Goal: Task Accomplishment & Management: Complete application form

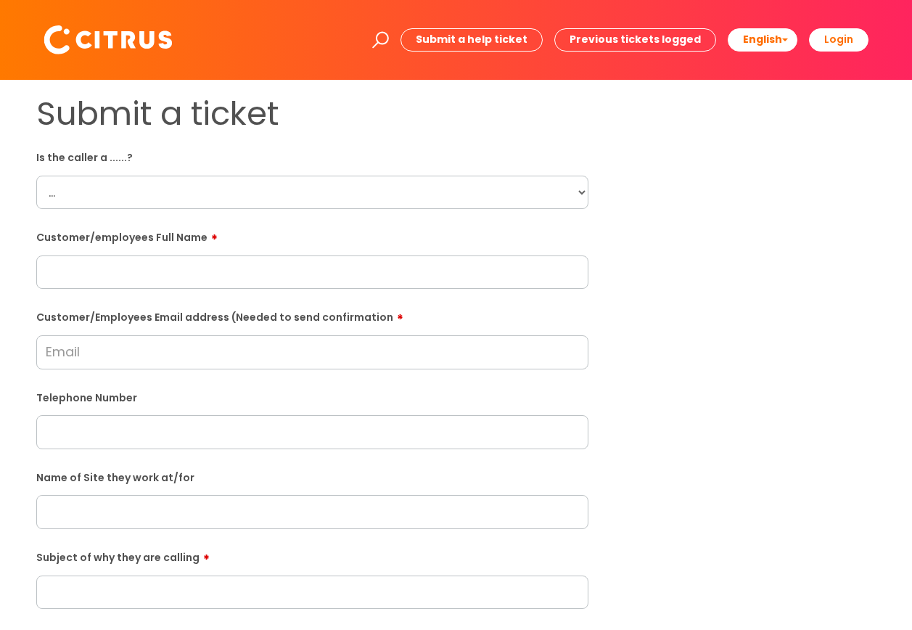
click at [50, 192] on select "... Citrus Customer Citrus Employee [DEMOGRAPHIC_DATA] Supplier" at bounding box center [312, 192] width 552 height 33
select select "Citrus Employee"
click at [36, 176] on select "... Citrus Customer Citrus Employee [DEMOGRAPHIC_DATA] Supplier" at bounding box center [312, 192] width 552 height 33
paste input "[PERSON_NAME]"
type input "[PERSON_NAME]"
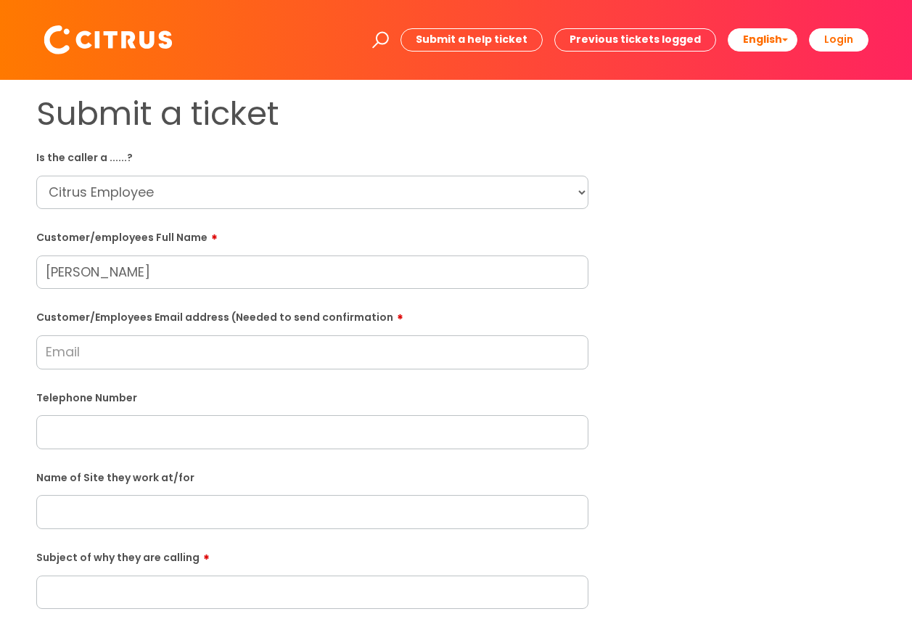
paste input "[EMAIL_ADDRESS][DOMAIN_NAME]"
type input "[EMAIL_ADDRESS][DOMAIN_NAME]"
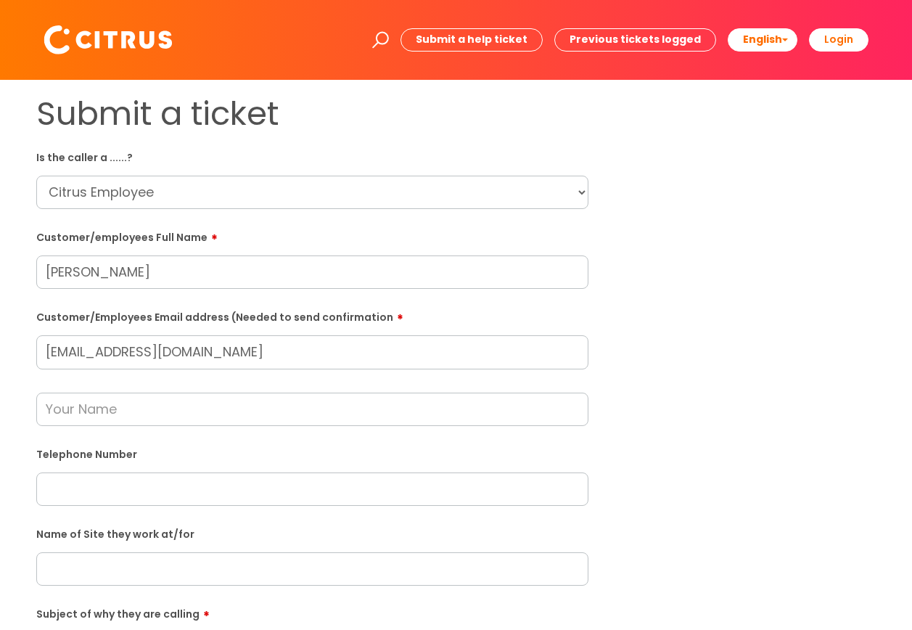
paste input "07306886553"
type input "07306886553"
click at [94, 408] on input "text" at bounding box center [312, 408] width 552 height 33
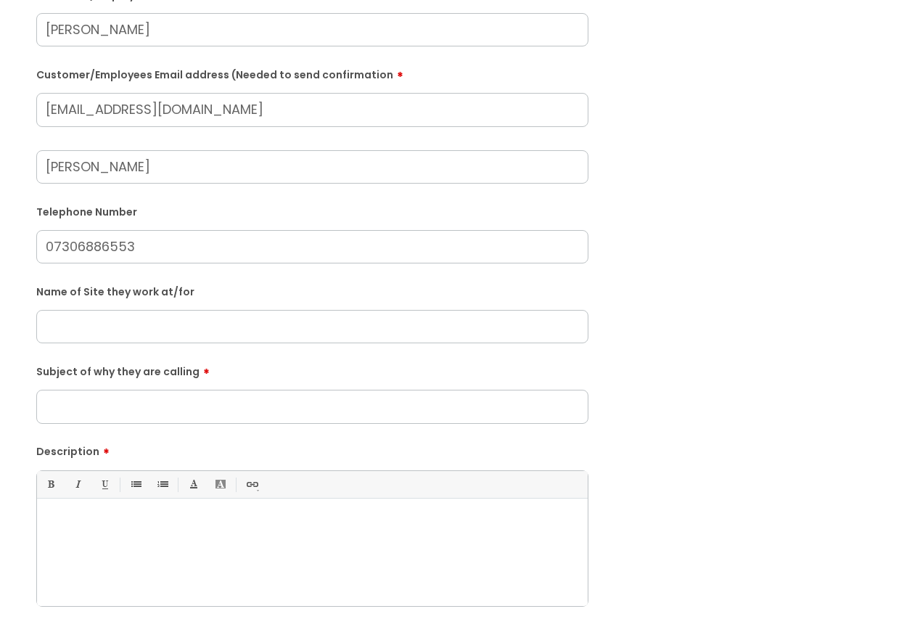
scroll to position [280, 0]
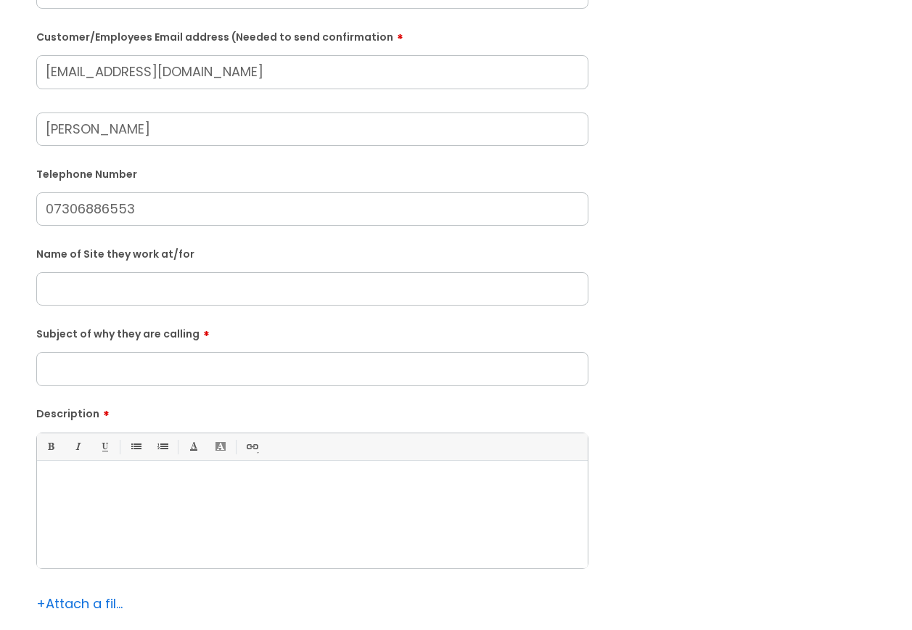
type input "[PERSON_NAME]"
click at [123, 294] on input "text" at bounding box center [312, 288] width 552 height 33
type input "All Bar One - [GEOGRAPHIC_DATA]"
click at [110, 370] on input "Subject of why they are calling" at bounding box center [312, 368] width 552 height 33
type input "Calling in [GEOGRAPHIC_DATA]"
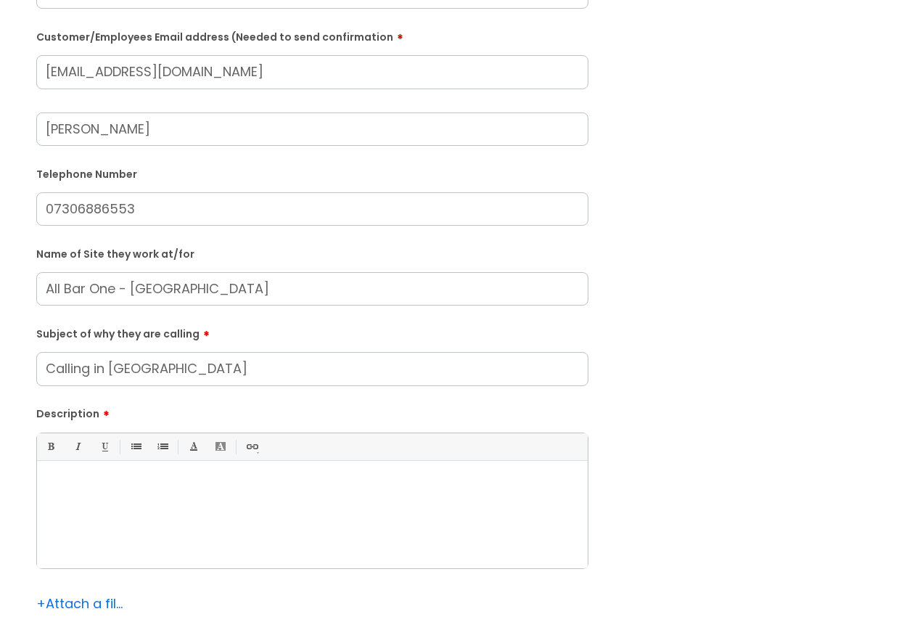
click at [112, 535] on div at bounding box center [312, 518] width 551 height 100
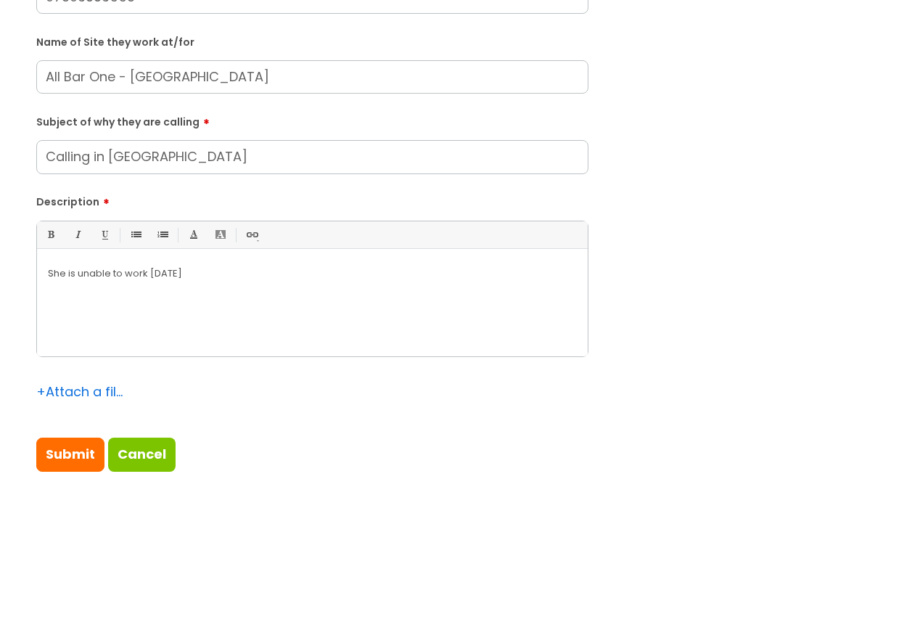
scroll to position [508, 0]
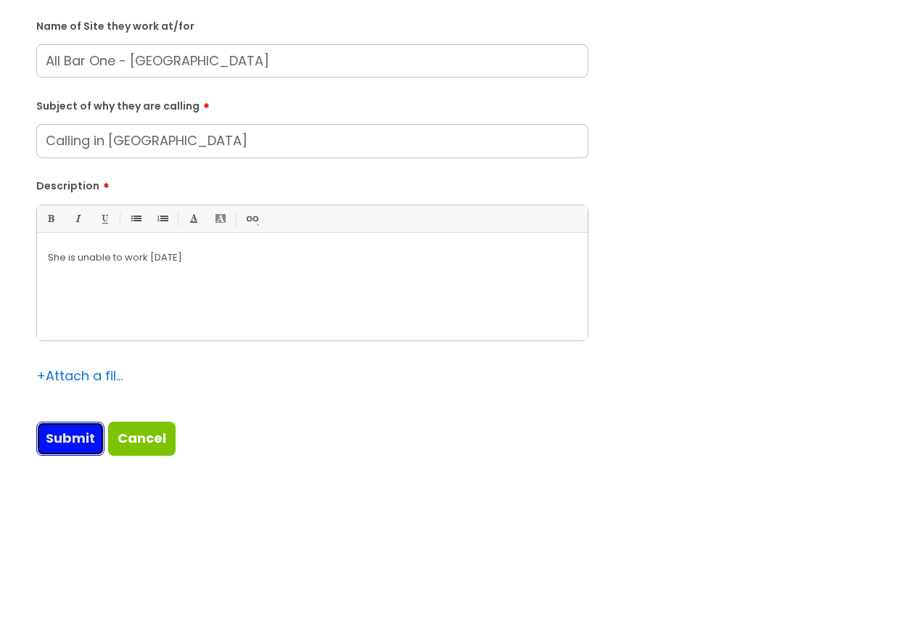
click at [65, 442] on input "Submit" at bounding box center [70, 437] width 68 height 33
type input "Please Wait..."
